Goal: Obtain resource: Obtain resource

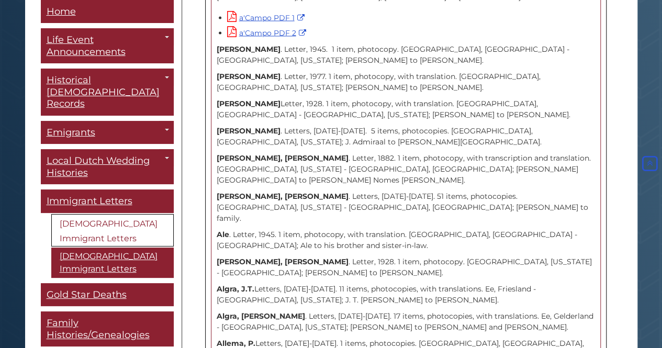
scroll to position [983, 0]
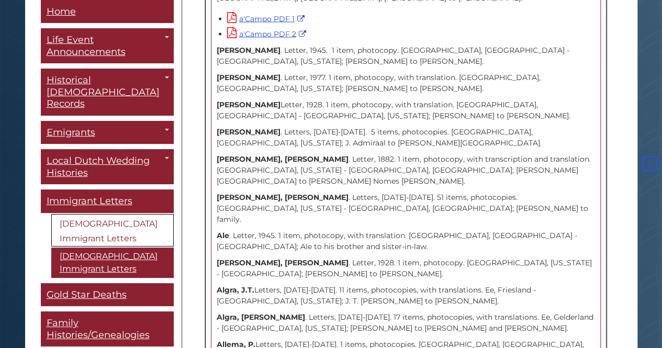
click at [312, 154] on strong "[PERSON_NAME], [PERSON_NAME]" at bounding box center [283, 158] width 132 height 9
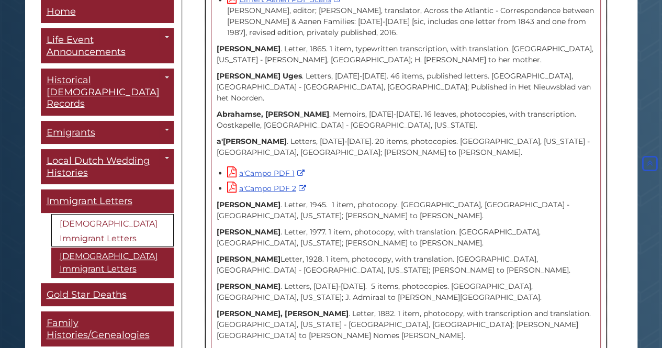
scroll to position [757, 0]
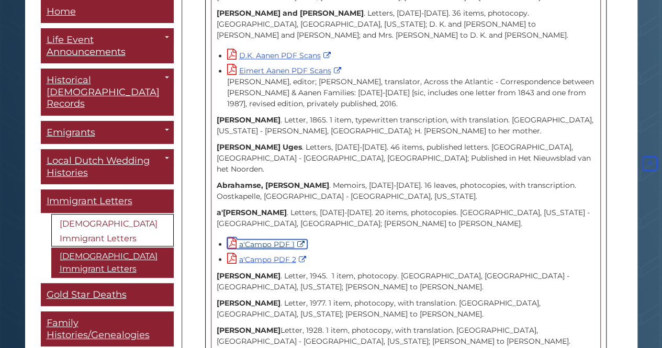
click at [276, 239] on link "a'Campo PDF 1" at bounding box center [267, 243] width 80 height 9
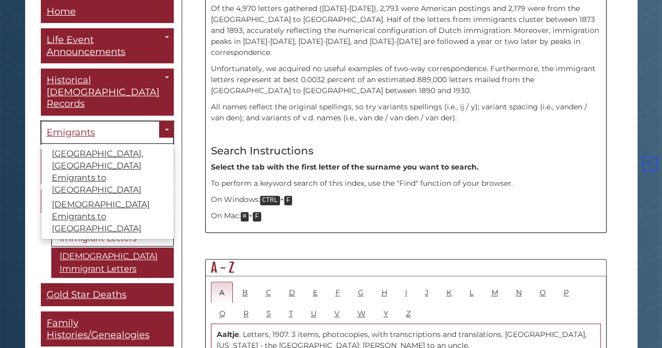
scroll to position [379, 0]
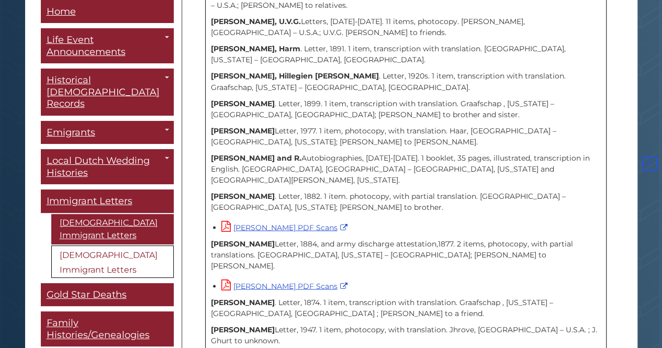
scroll to position [910, 0]
click at [311, 281] on link "Gemmen J.A. PDF Scans" at bounding box center [285, 285] width 129 height 9
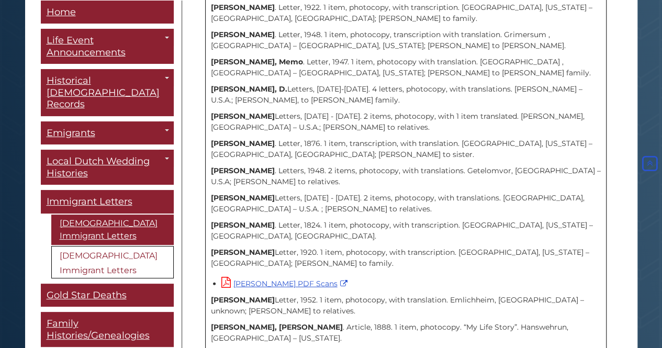
scroll to position [1428, 0]
click at [300, 278] on link "Masselink G.H. PDF Scans" at bounding box center [285, 282] width 129 height 9
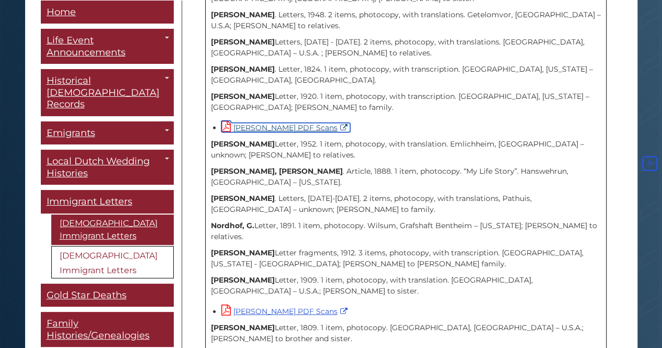
scroll to position [1583, 0]
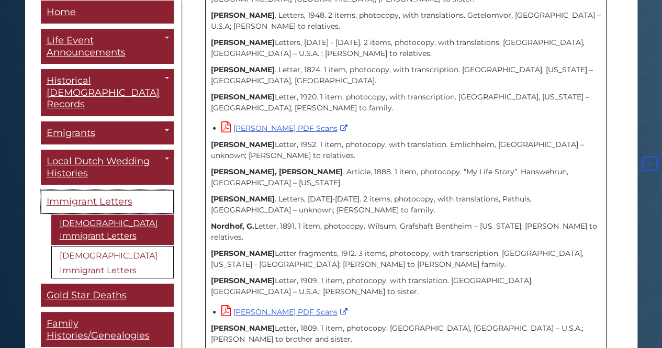
click at [93, 196] on span "Immigrant Letters" at bounding box center [90, 202] width 86 height 12
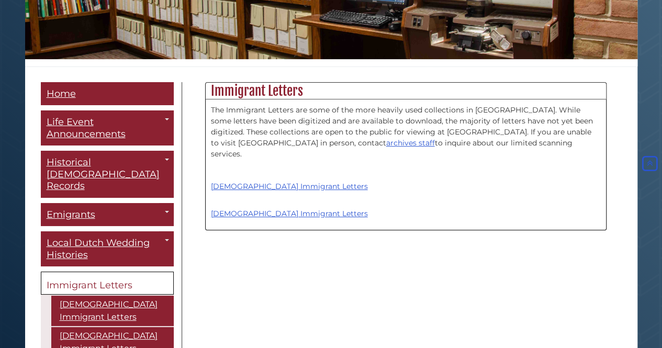
scroll to position [208, 0]
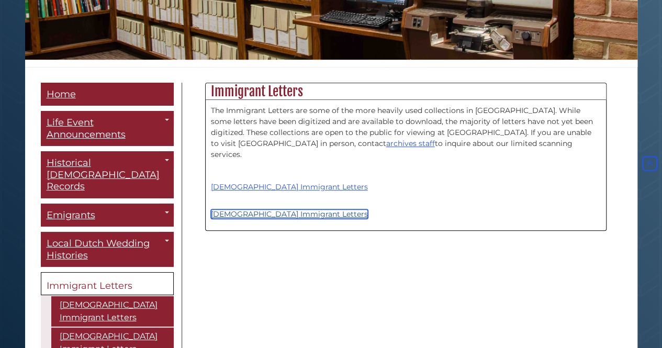
click at [260, 209] on link "[DEMOGRAPHIC_DATA] Immigrant Letters" at bounding box center [289, 213] width 157 height 9
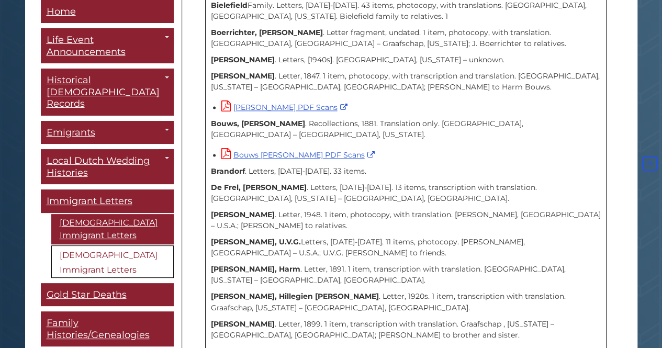
scroll to position [754, 0]
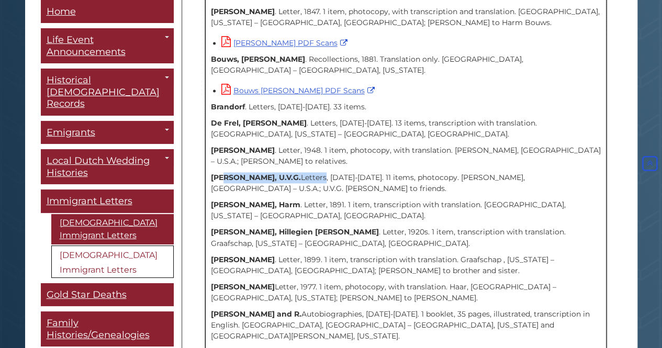
drag, startPoint x: 224, startPoint y: 129, endPoint x: 283, endPoint y: 133, distance: 59.3
click at [283, 172] on p "Elbert, U.V.G. Letters, 1904-1912. 11 items, photocopy. Itterbeek, Germany – U.…" at bounding box center [406, 183] width 390 height 22
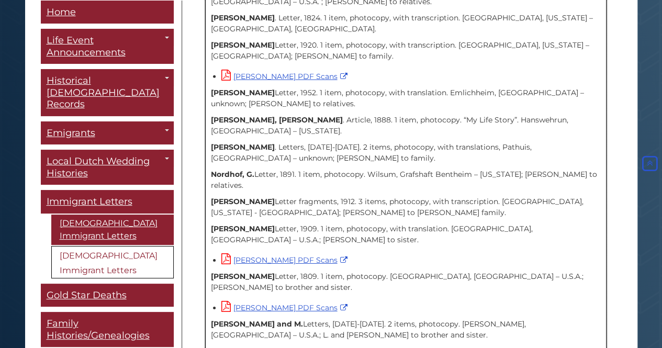
scroll to position [1626, 0]
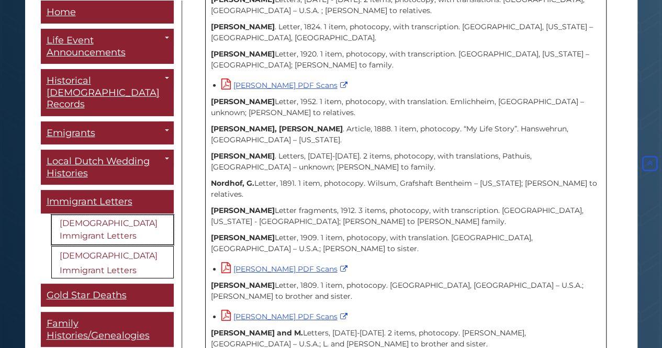
click at [97, 214] on link "[DEMOGRAPHIC_DATA] Immigrant Letters" at bounding box center [112, 229] width 122 height 30
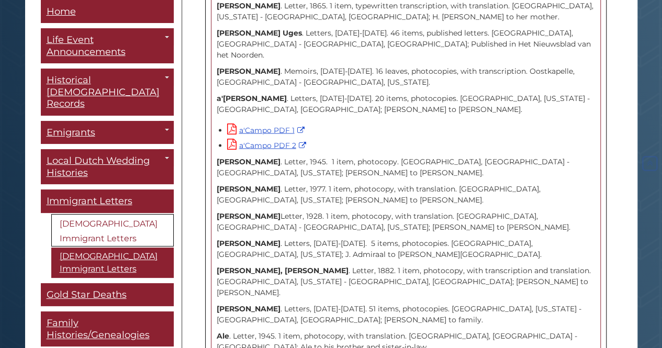
scroll to position [942, 0]
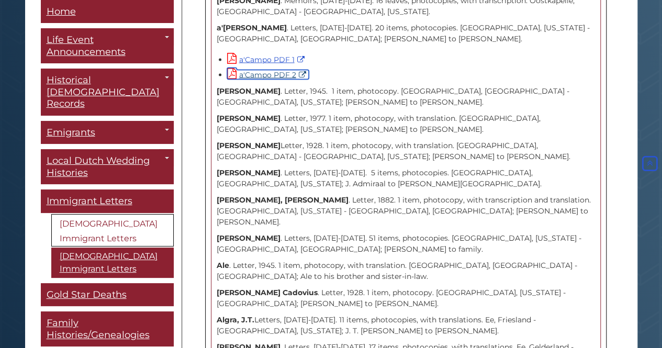
click at [250, 70] on link "a'Campo PDF 2" at bounding box center [268, 74] width 82 height 9
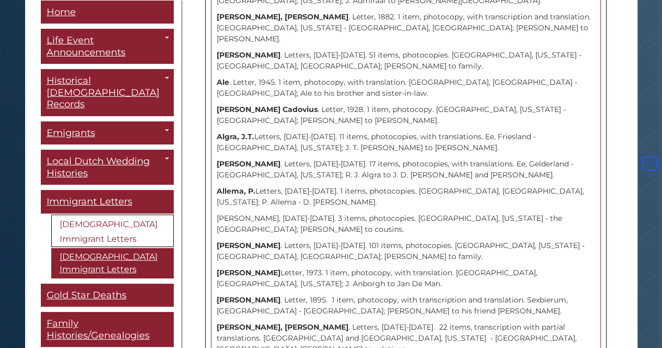
scroll to position [1166, 0]
